Goal: Transaction & Acquisition: Purchase product/service

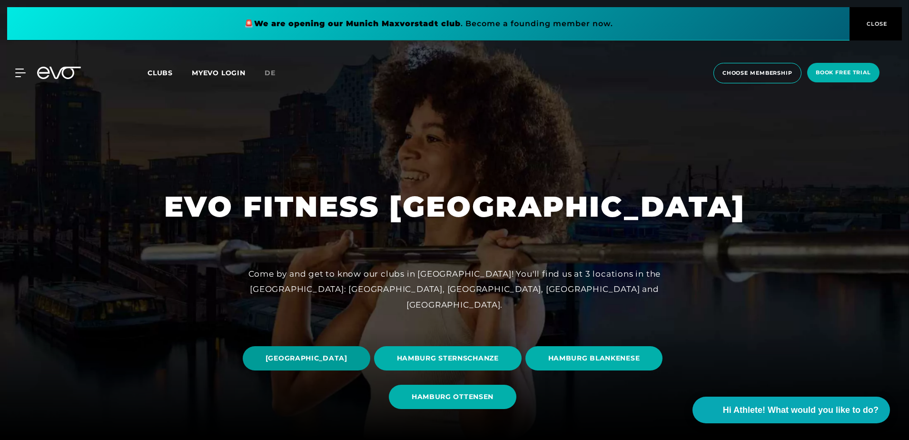
click at [347, 354] on span "[GEOGRAPHIC_DATA]" at bounding box center [307, 358] width 82 height 10
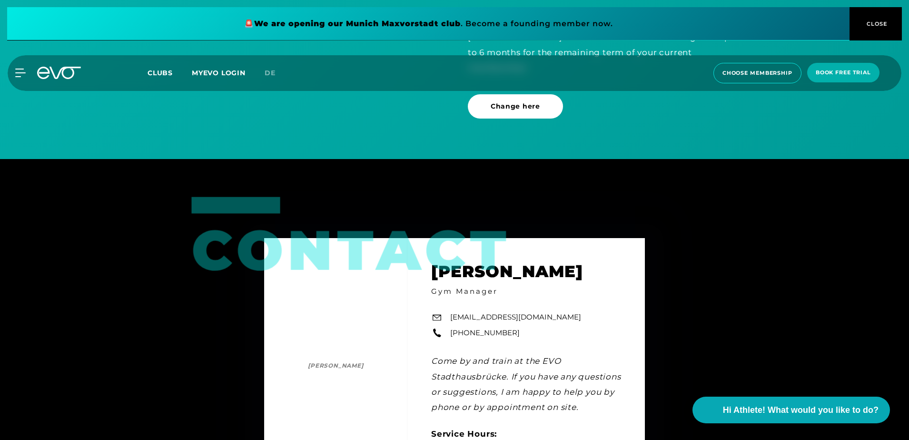
scroll to position [2935, 0]
click at [869, 18] on button "CLOSE" at bounding box center [875, 23] width 52 height 33
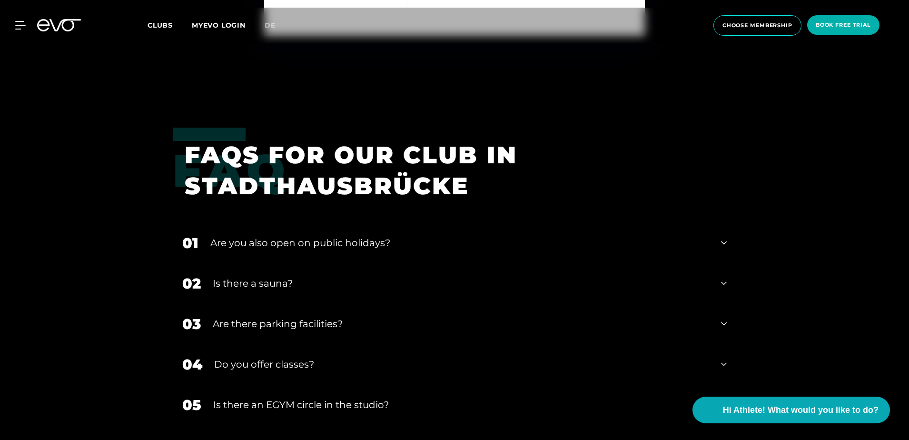
scroll to position [3418, 0]
click at [724, 237] on icon at bounding box center [724, 242] width 6 height 11
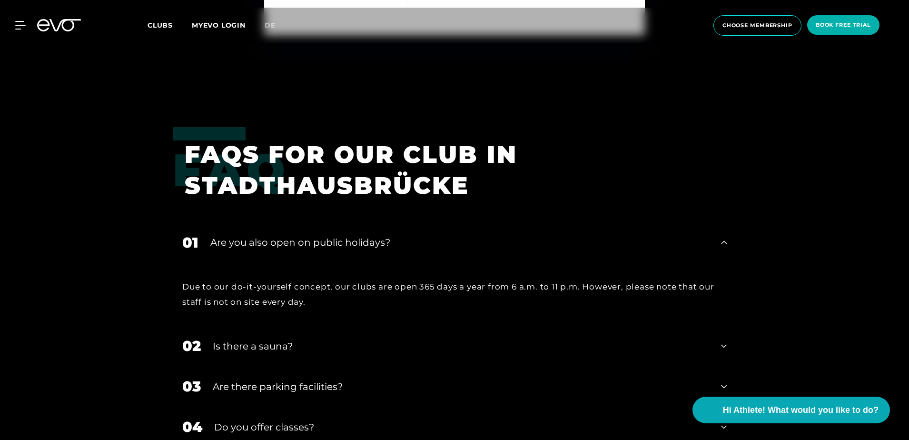
click at [724, 237] on icon at bounding box center [724, 242] width 6 height 11
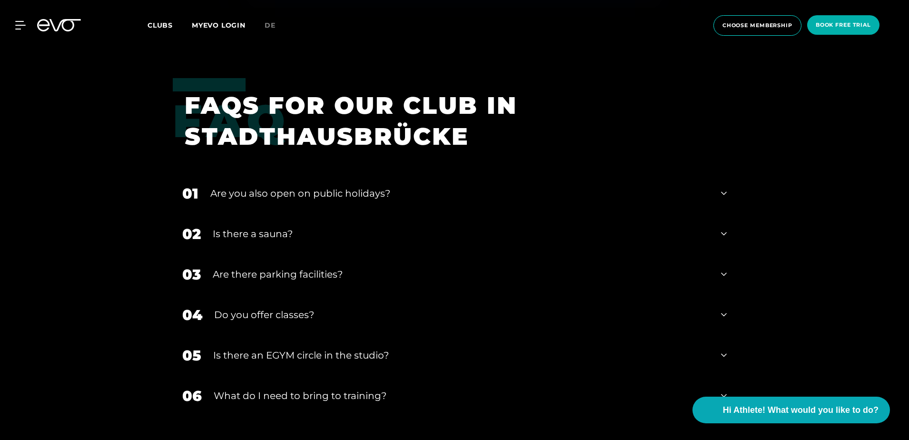
scroll to position [3482, 0]
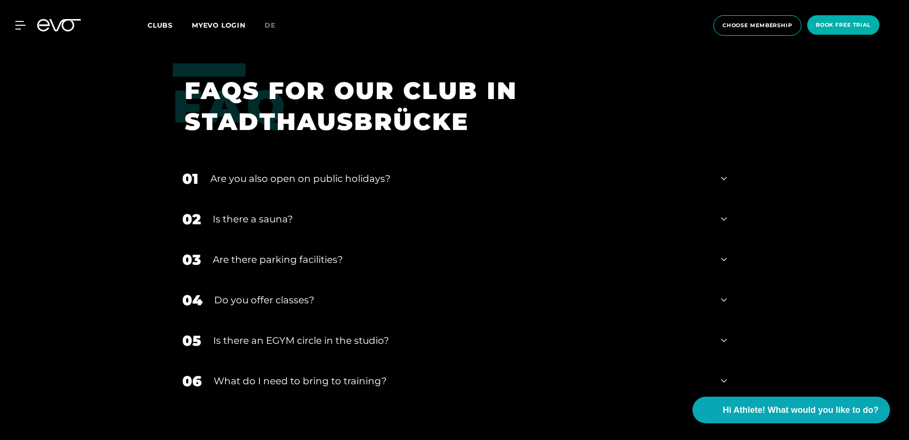
click at [724, 213] on icon at bounding box center [724, 218] width 6 height 11
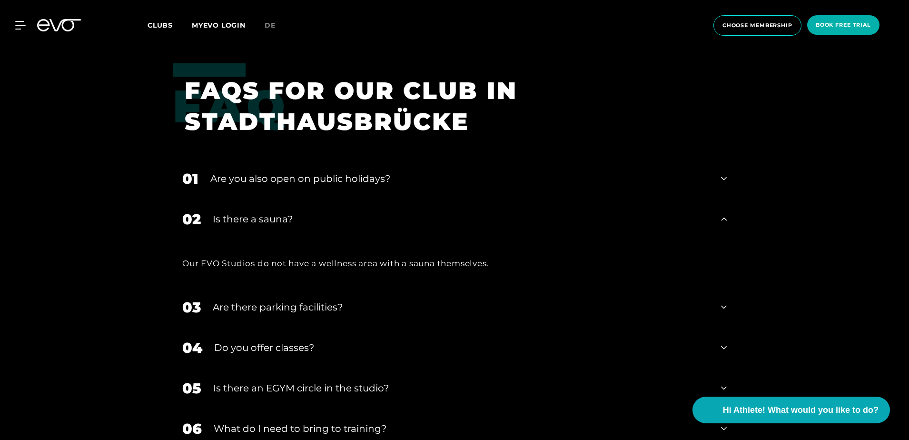
click at [724, 213] on icon at bounding box center [724, 218] width 6 height 11
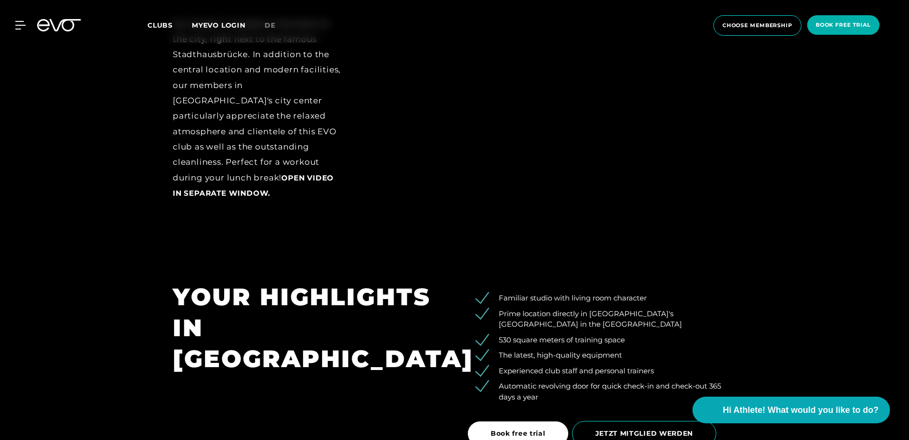
scroll to position [1423, 0]
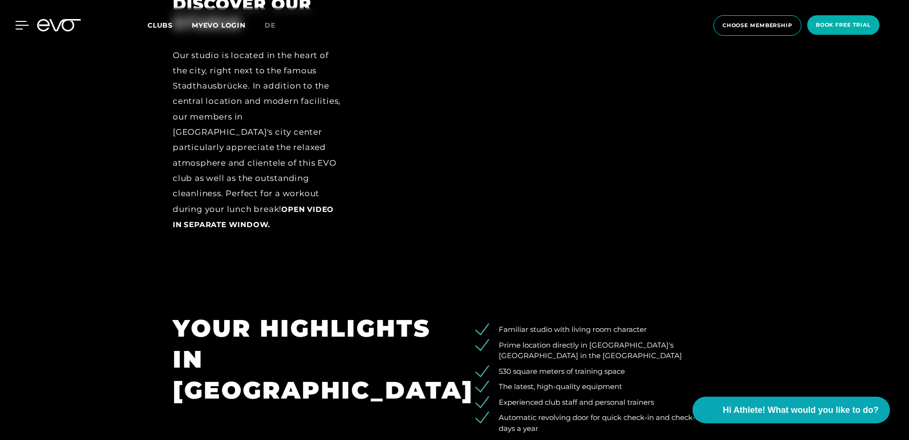
click at [15, 28] on icon at bounding box center [22, 25] width 14 height 9
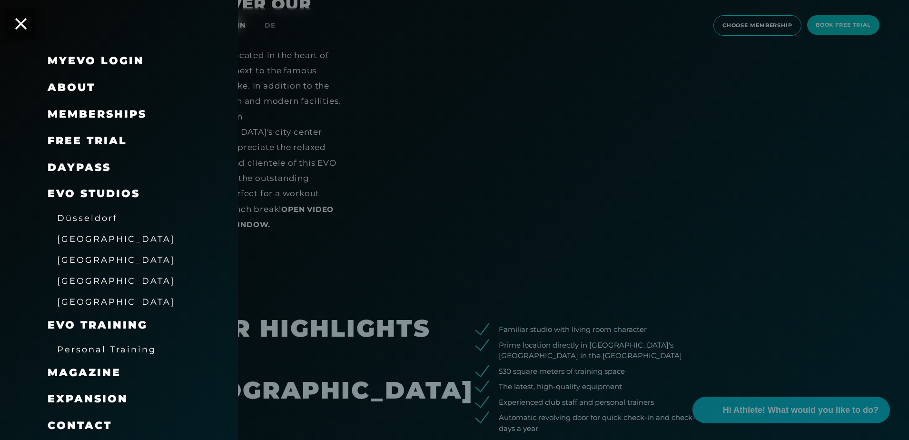
click at [93, 168] on link "DAYPASS" at bounding box center [79, 167] width 63 height 13
